Goal: Find specific page/section: Find specific page/section

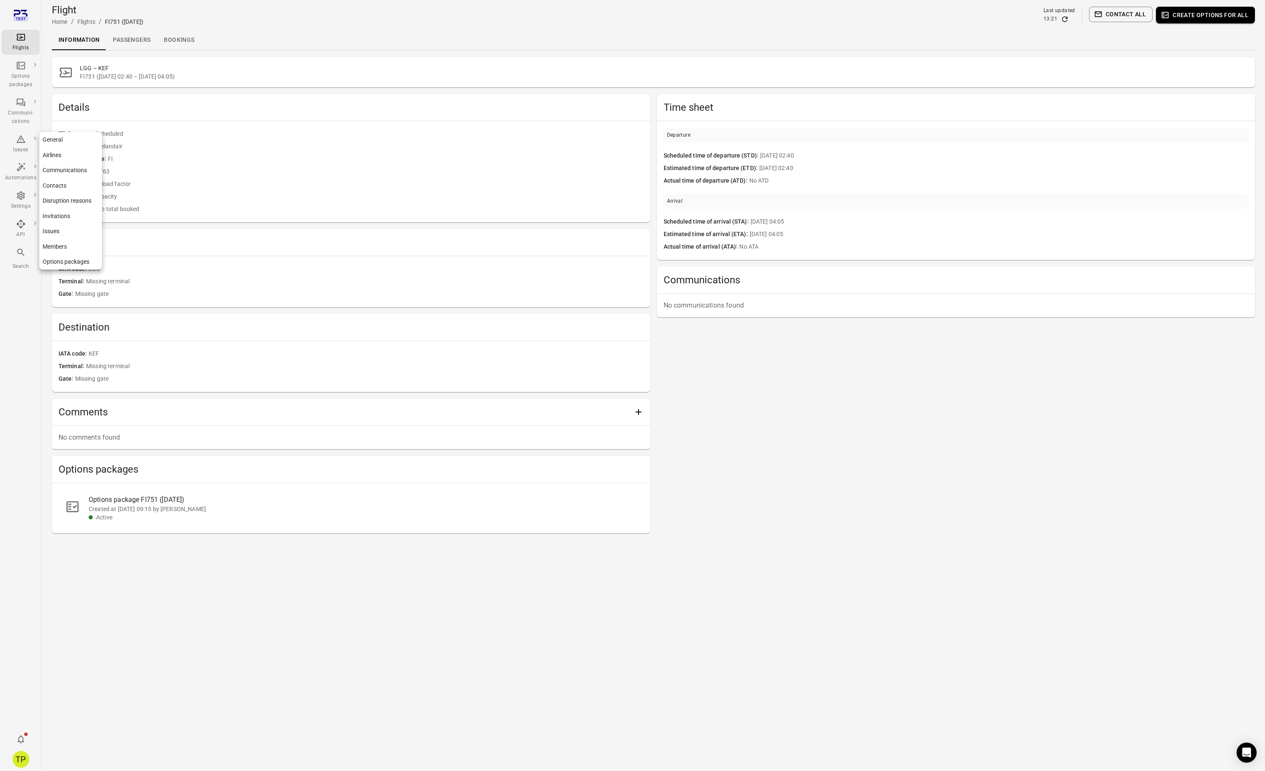
click at [61, 142] on link "General" at bounding box center [70, 139] width 63 height 15
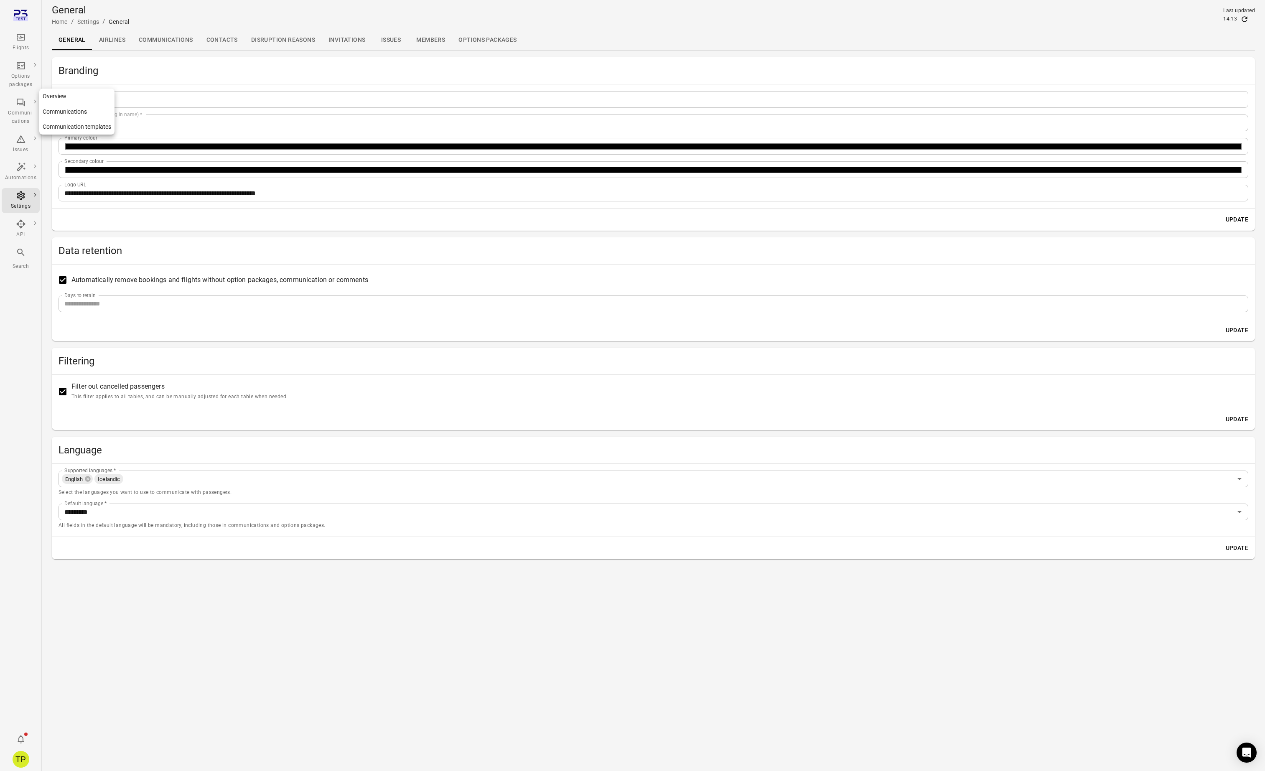
click at [66, 110] on link "Communications" at bounding box center [76, 111] width 75 height 15
